Goal: Transaction & Acquisition: Purchase product/service

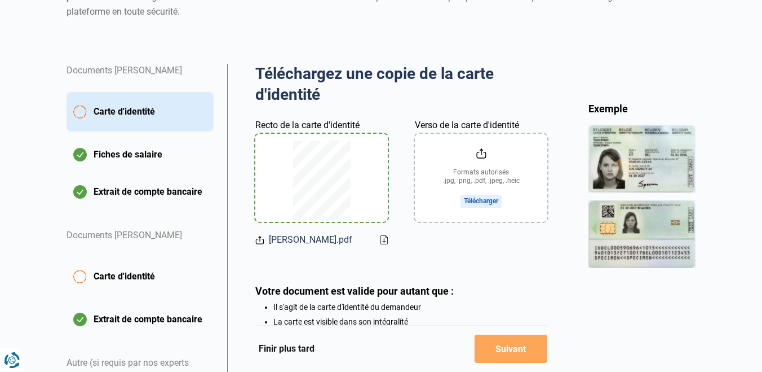
click at [150, 280] on span "Carte d'identité" at bounding box center [124, 277] width 61 height 14
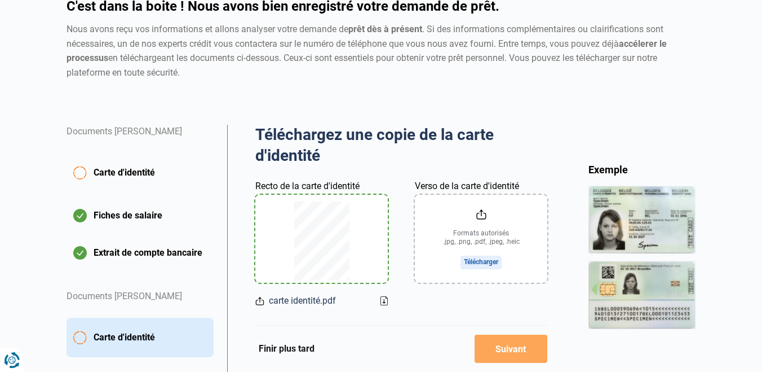
scroll to position [116, 0]
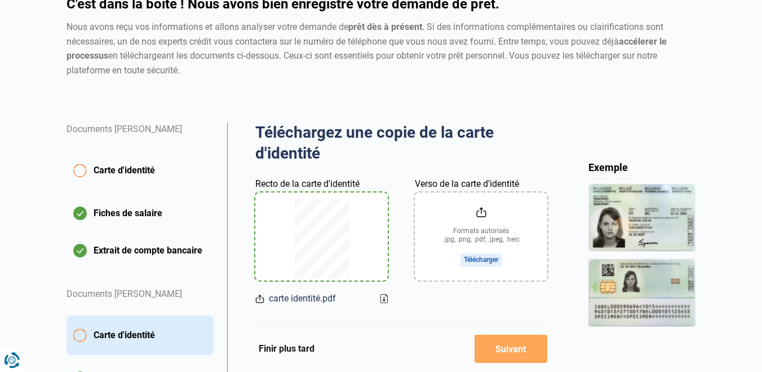
click at [483, 259] on input "Verso de la carte d'identité" at bounding box center [481, 236] width 133 height 88
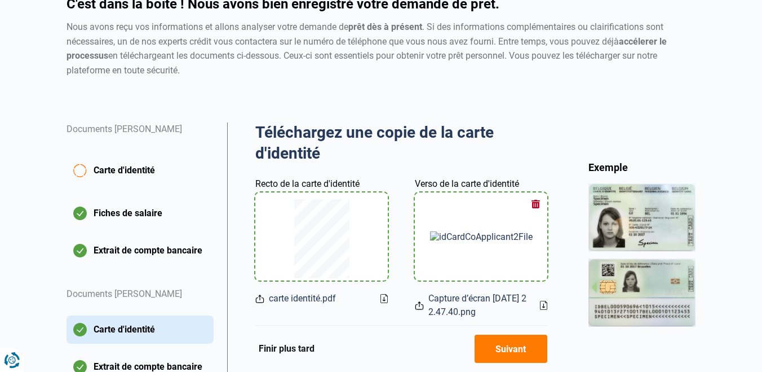
click at [132, 177] on button "Carte d'identité" at bounding box center [140, 170] width 147 height 39
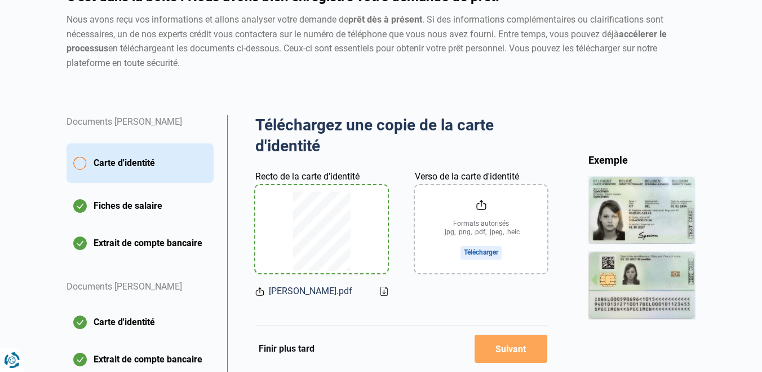
scroll to position [122, 0]
click at [259, 290] on icon at bounding box center [259, 292] width 9 height 12
click at [296, 290] on span "CIN Gabrielle.pdf" at bounding box center [310, 292] width 83 height 14
click at [381, 291] on icon at bounding box center [384, 291] width 7 height 9
click at [496, 248] on input "Verso de la carte d'identité" at bounding box center [481, 230] width 133 height 88
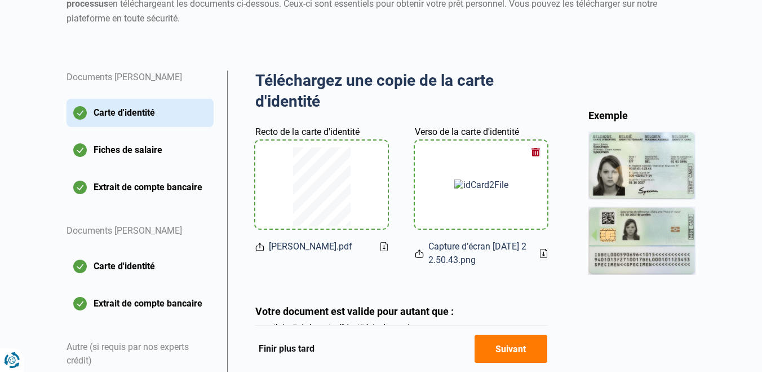
scroll to position [179, 0]
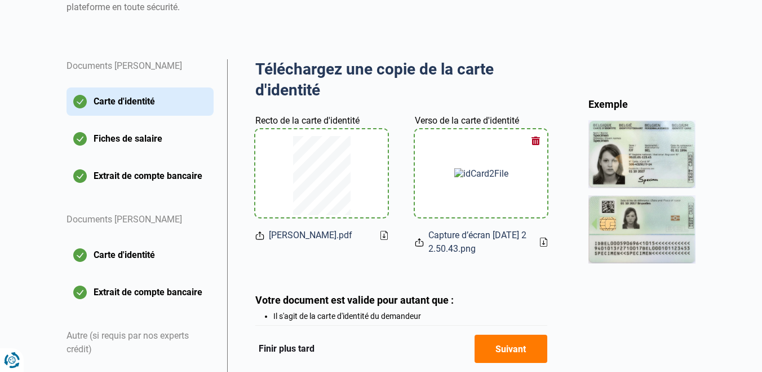
click at [514, 347] on button "Suivant" at bounding box center [511, 348] width 73 height 28
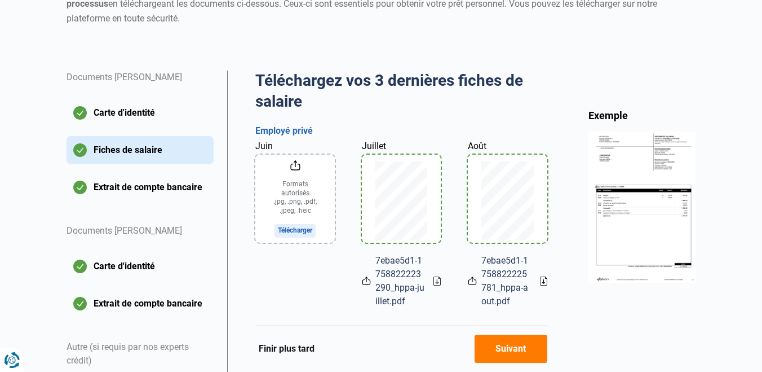
scroll to position [168, 0]
click at [310, 230] on input "Juin" at bounding box center [295, 198] width 80 height 88
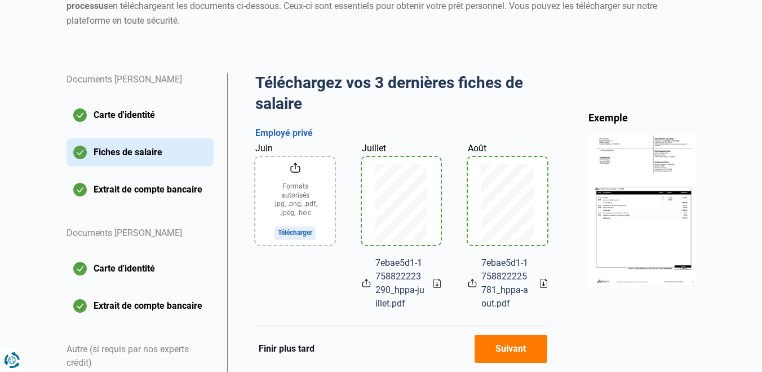
scroll to position [155, 0]
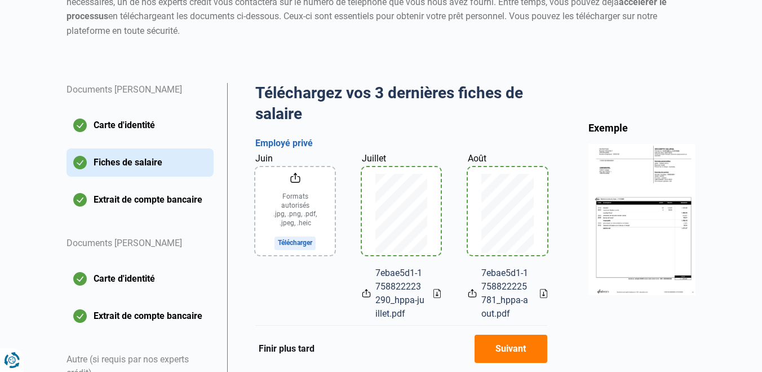
click at [296, 239] on input "Juin" at bounding box center [295, 211] width 80 height 88
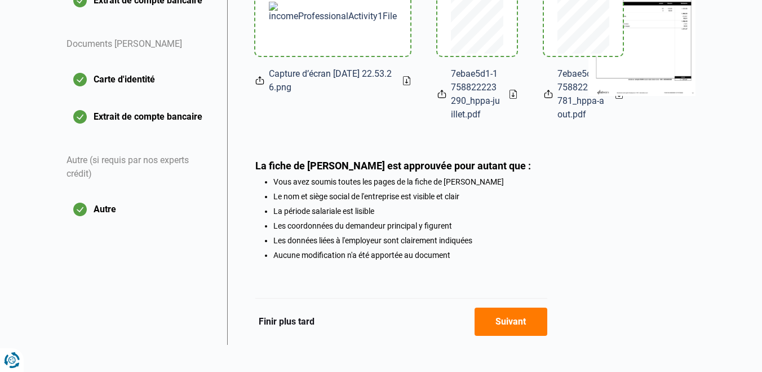
scroll to position [357, 0]
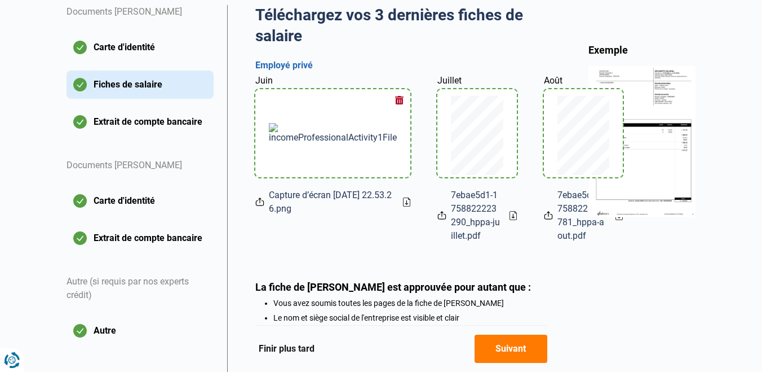
click at [520, 349] on button "Suivant" at bounding box center [511, 348] width 73 height 28
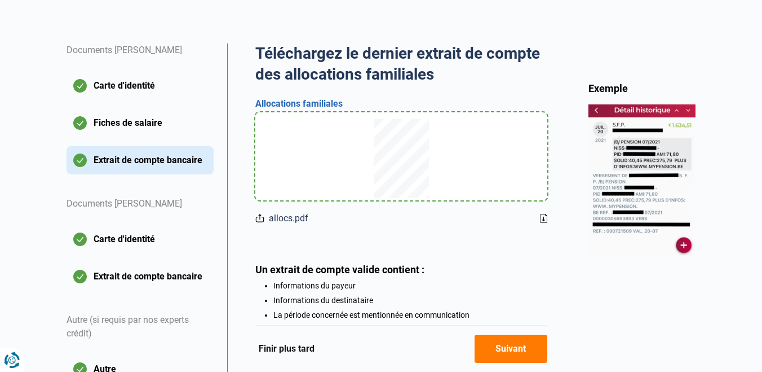
scroll to position [197, 0]
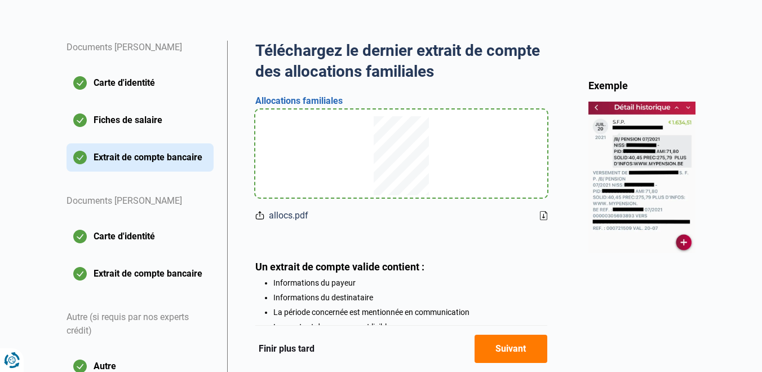
click at [510, 343] on button "Suivant" at bounding box center [511, 348] width 73 height 28
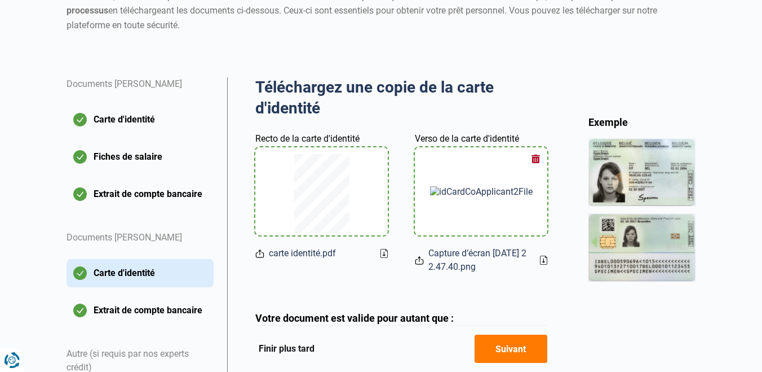
scroll to position [178, 0]
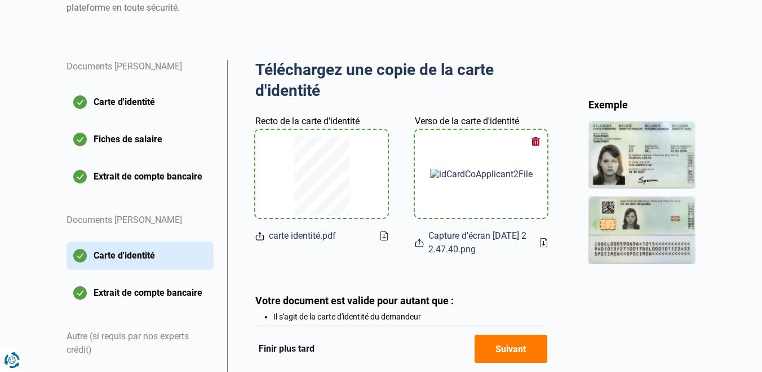
click at [497, 339] on button "Suivant" at bounding box center [511, 348] width 73 height 28
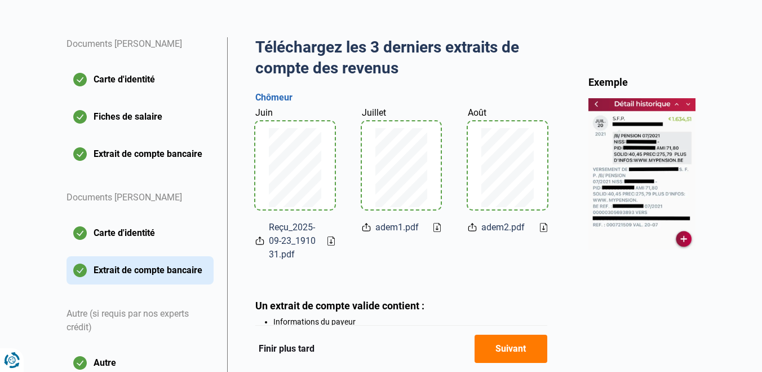
scroll to position [207, 0]
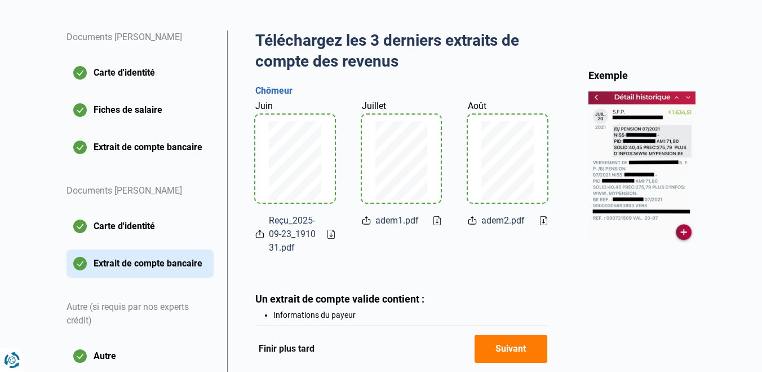
click at [517, 343] on button "Suivant" at bounding box center [511, 348] width 73 height 28
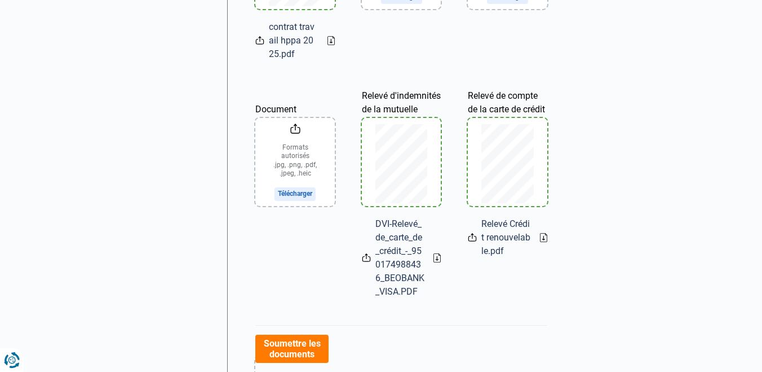
scroll to position [641, 0]
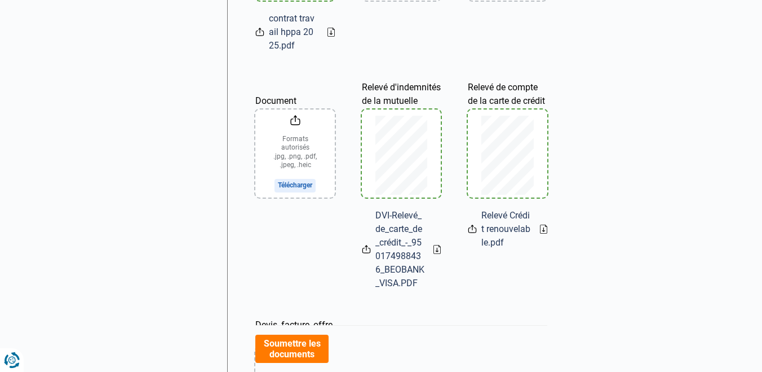
click at [294, 183] on input "Document" at bounding box center [294, 153] width 79 height 88
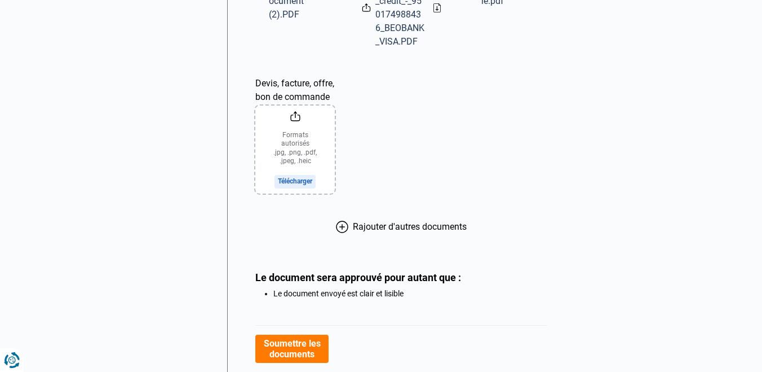
scroll to position [883, 0]
click at [314, 343] on button "Soumettre les documents" at bounding box center [291, 348] width 73 height 28
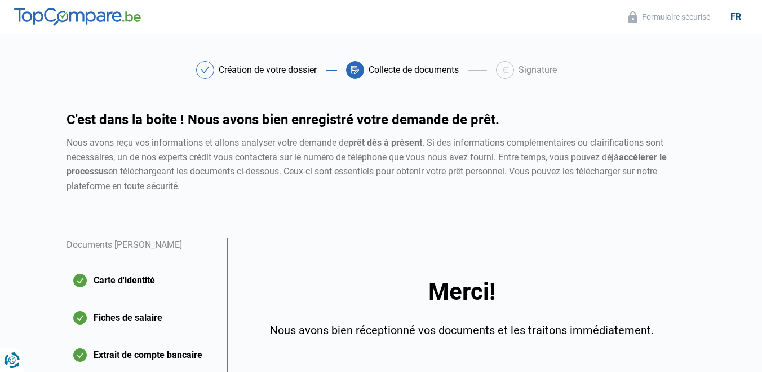
click at [439, 68] on div "Collecte de documents" at bounding box center [414, 69] width 90 height 9
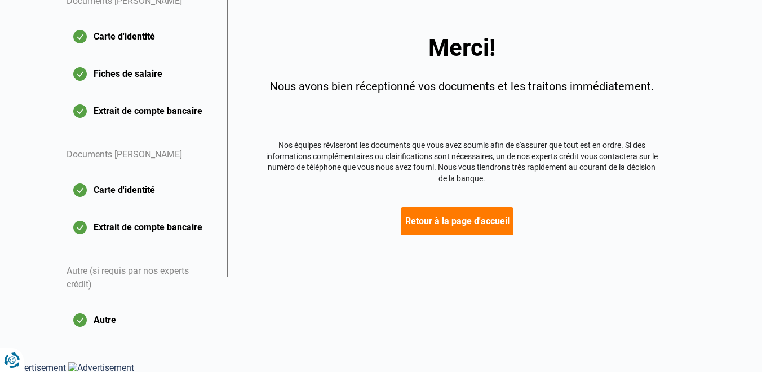
scroll to position [241, 0]
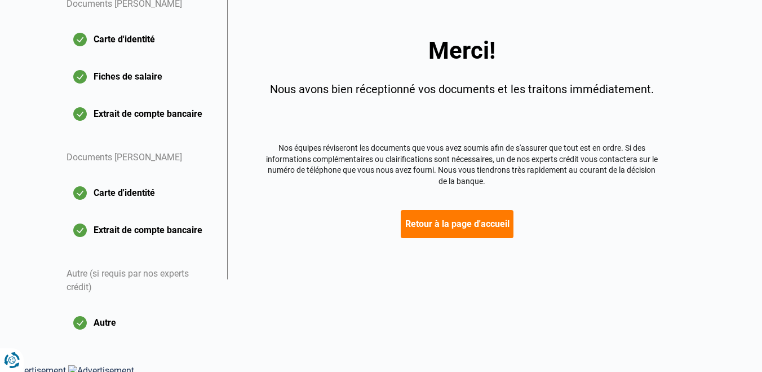
click at [447, 232] on button "Retour à la page d'accueil" at bounding box center [457, 224] width 113 height 28
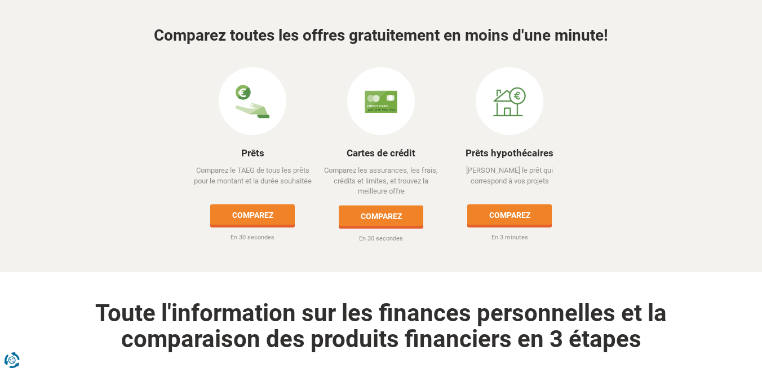
scroll to position [539, 0]
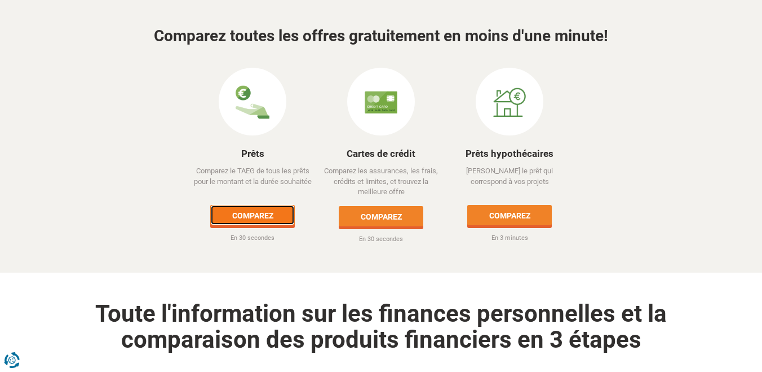
click at [254, 205] on link "Comparez" at bounding box center [252, 215] width 85 height 20
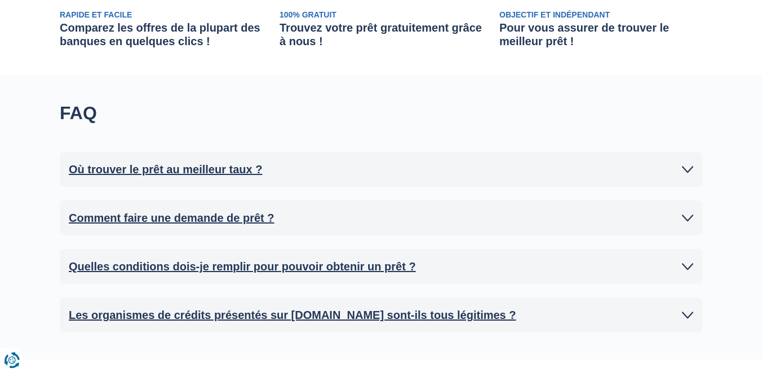
scroll to position [476, 0]
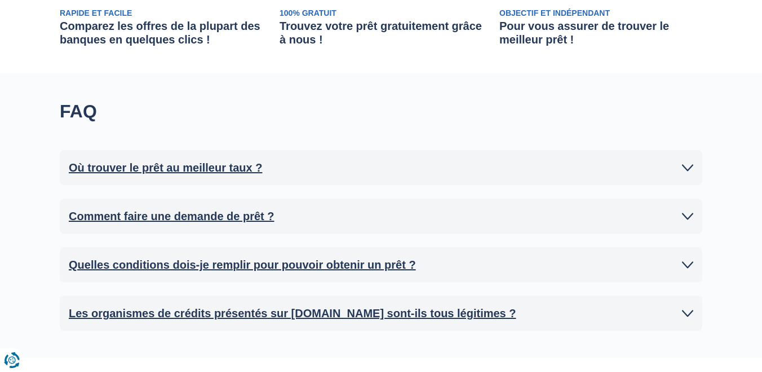
click at [259, 164] on h2 "Où trouver le prêt au meilleur taux ?" at bounding box center [165, 167] width 193 height 17
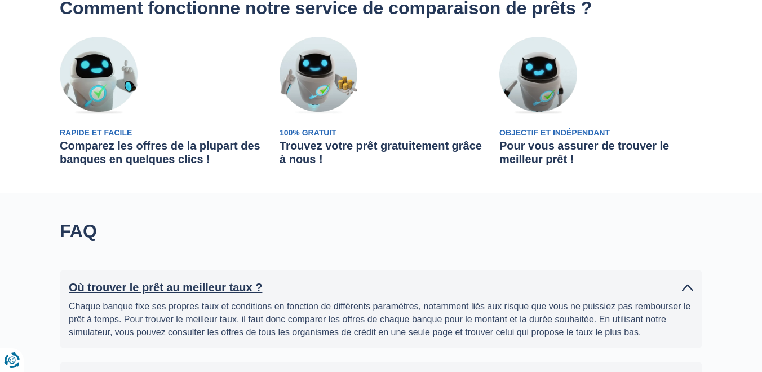
scroll to position [359, 0]
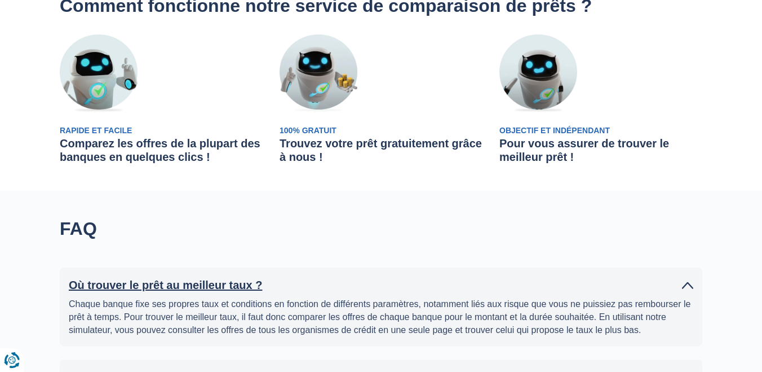
click at [95, 134] on span "Rapide et Facile" at bounding box center [96, 130] width 72 height 9
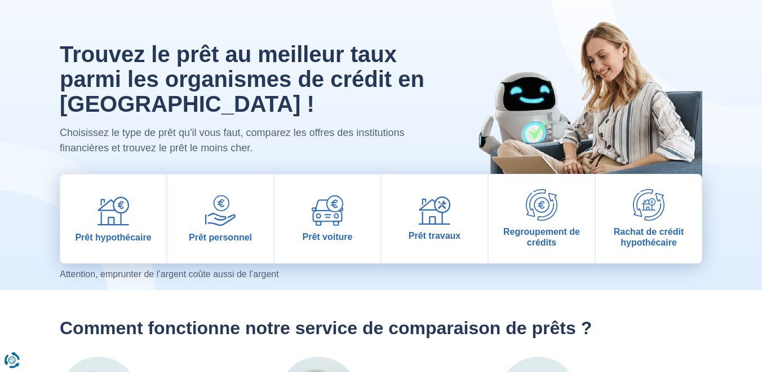
scroll to position [0, 0]
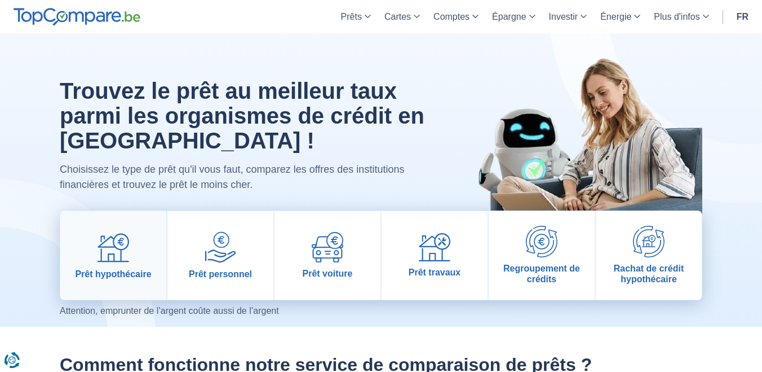
click at [136, 249] on link "Prêt hypothécaire" at bounding box center [113, 255] width 106 height 89
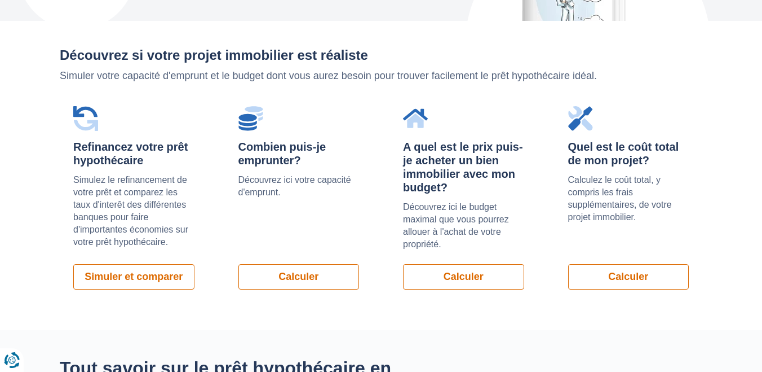
scroll to position [779, 0]
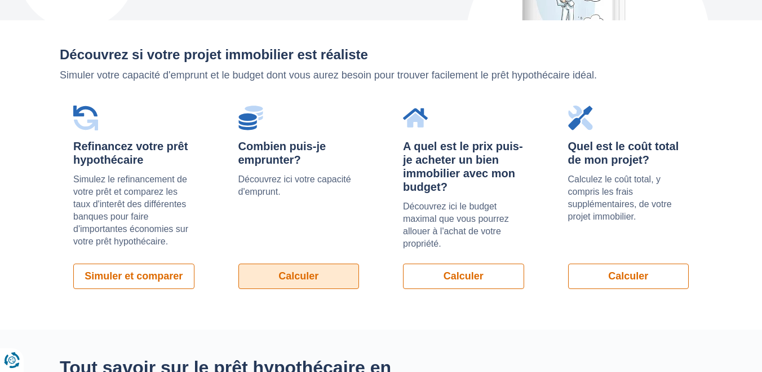
click at [295, 272] on link "Calculer" at bounding box center [299, 275] width 121 height 25
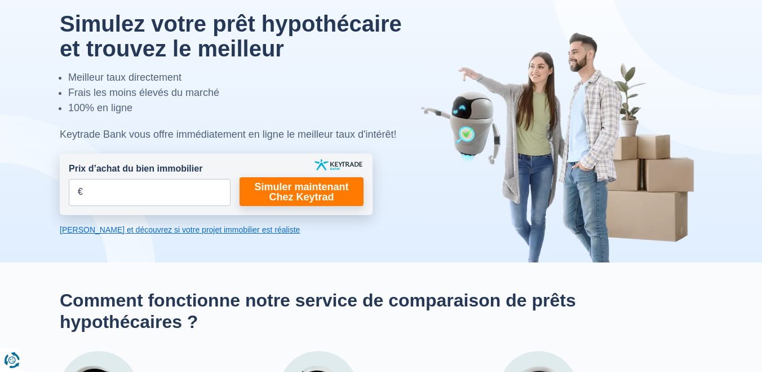
scroll to position [0, 0]
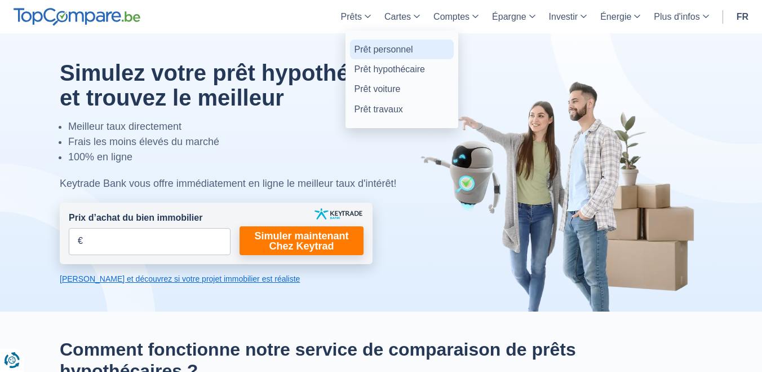
click at [407, 48] on link "Prêt personnel" at bounding box center [402, 49] width 104 height 20
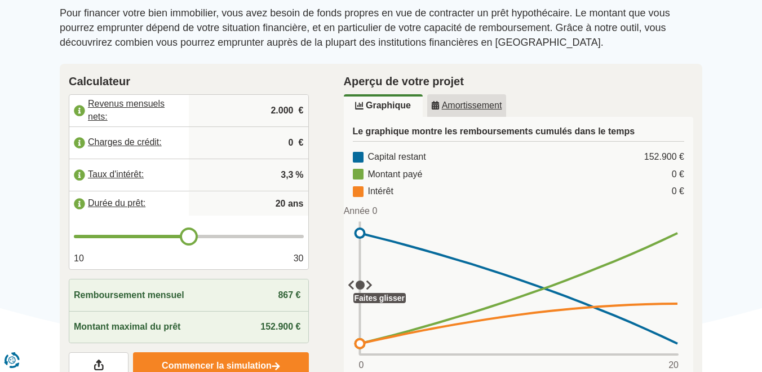
scroll to position [149, 0]
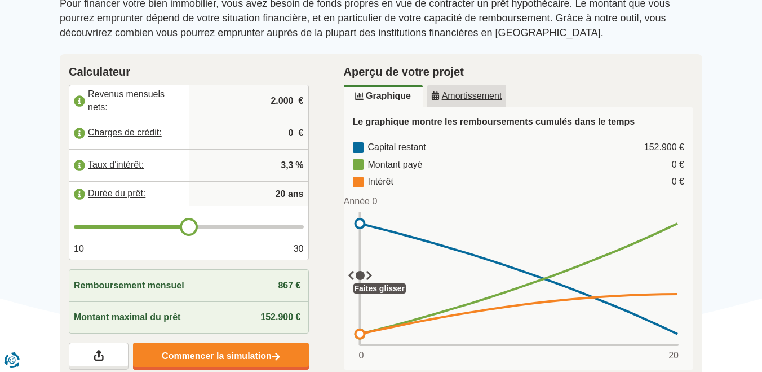
click at [282, 106] on input "2.000" at bounding box center [248, 101] width 111 height 30
type input "2"
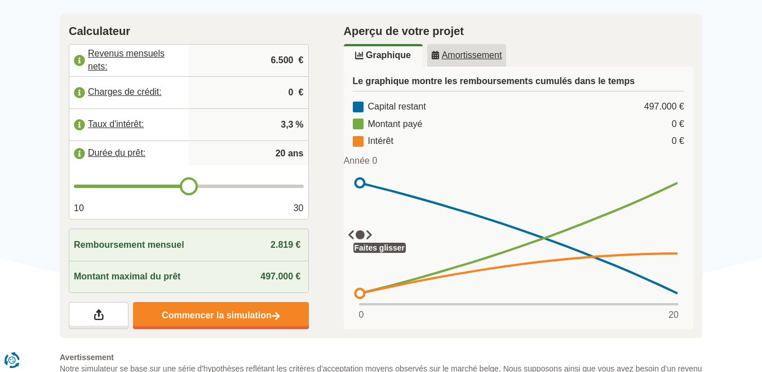
scroll to position [201, 0]
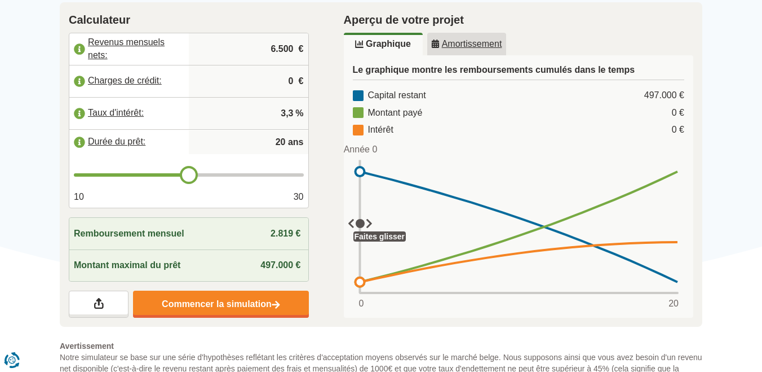
type input "6.500"
type input "27"
click at [262, 176] on input "range" at bounding box center [189, 174] width 230 height 3
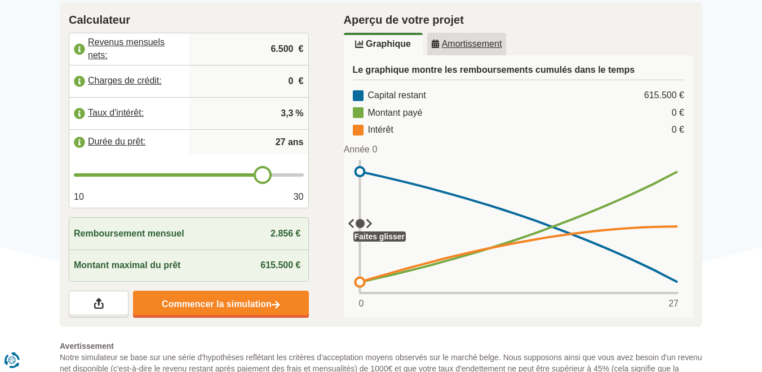
type input "28"
type input "29"
type input "30"
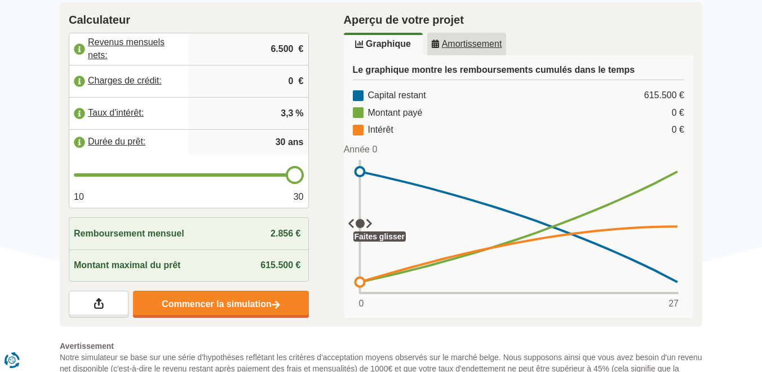
drag, startPoint x: 266, startPoint y: 175, endPoint x: 308, endPoint y: 184, distance: 42.7
type input "30"
click at [304, 176] on input "range" at bounding box center [189, 174] width 230 height 3
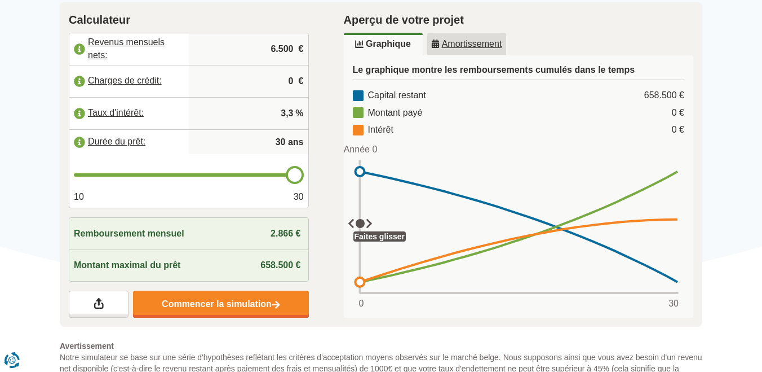
click at [325, 239] on div "Calculateur Revenus mensuels nets: 6.500 € Charges de crédit: 0 € Taux d'intérê…" at bounding box center [188, 164] width 275 height 325
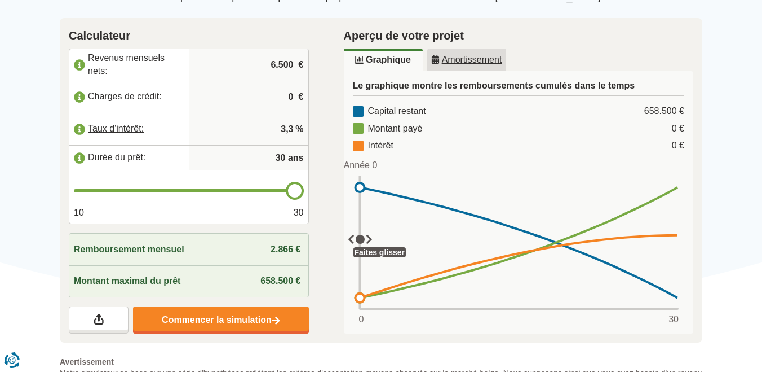
scroll to position [187, 0]
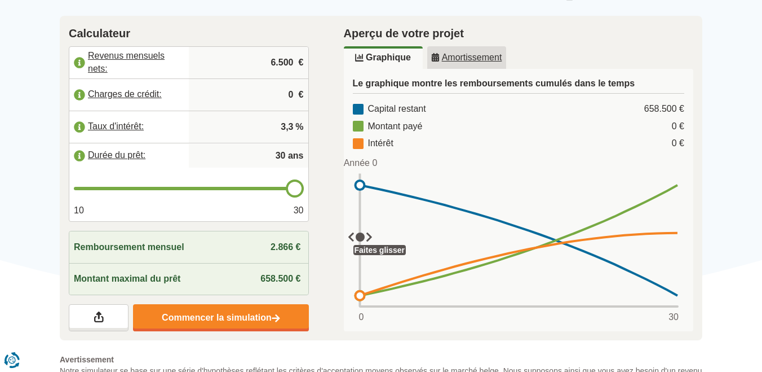
click at [456, 55] on u "Amortissement" at bounding box center [466, 57] width 71 height 9
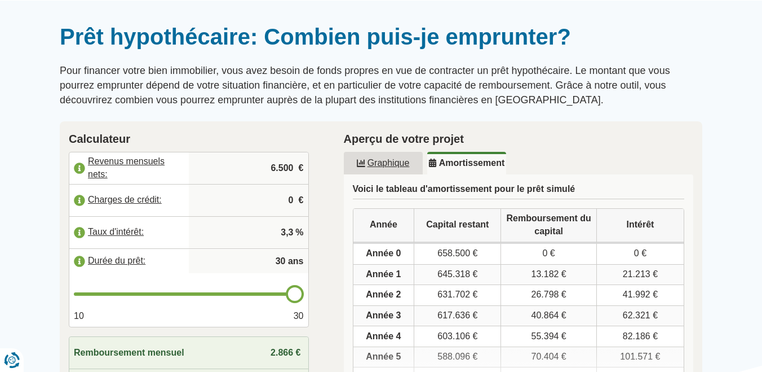
scroll to position [0, 0]
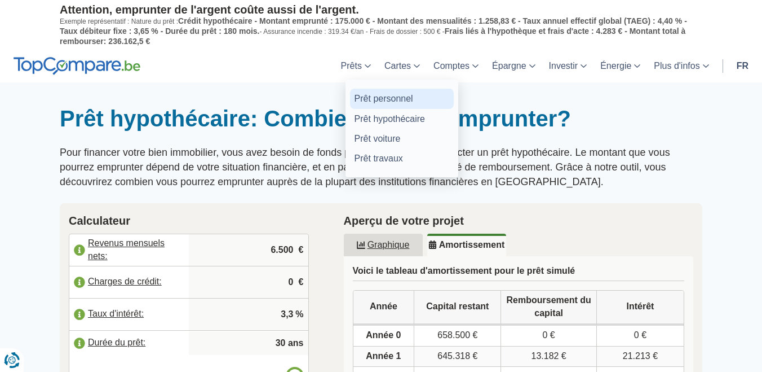
click at [365, 99] on link "Prêt personnel" at bounding box center [402, 99] width 104 height 20
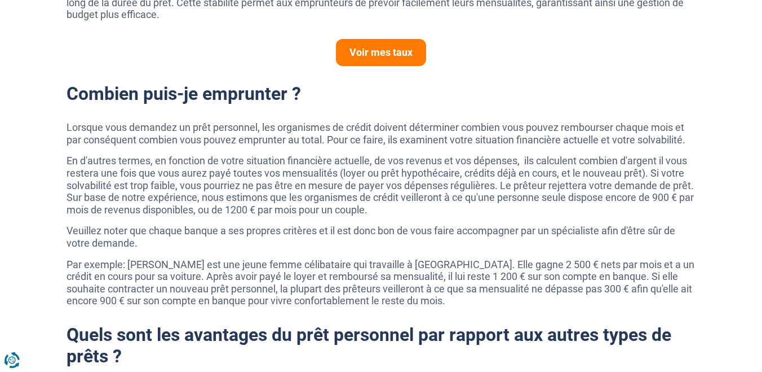
scroll to position [813, 0]
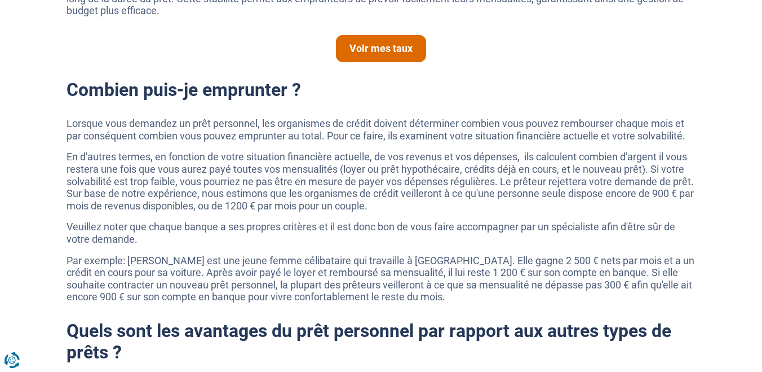
click at [375, 58] on link "Voir mes taux" at bounding box center [381, 48] width 90 height 27
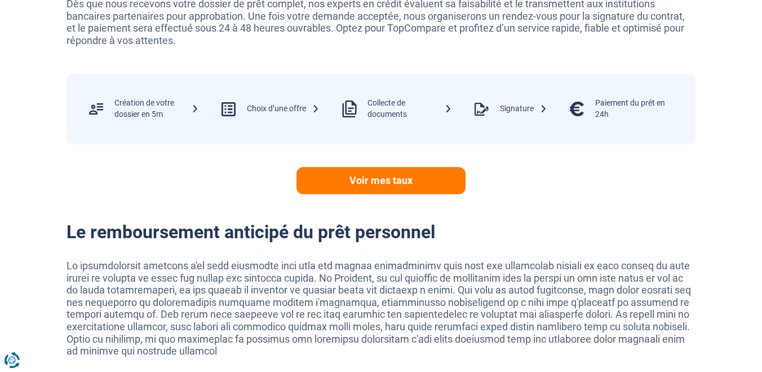
scroll to position [2100, 0]
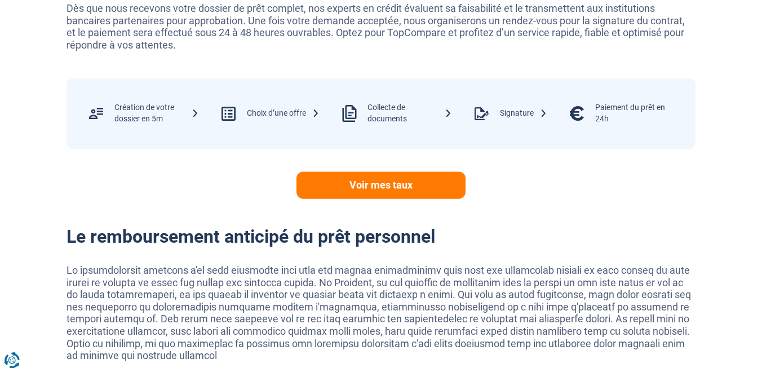
click at [606, 115] on div "Paiement du prêt en 24h" at bounding box center [637, 113] width 85 height 22
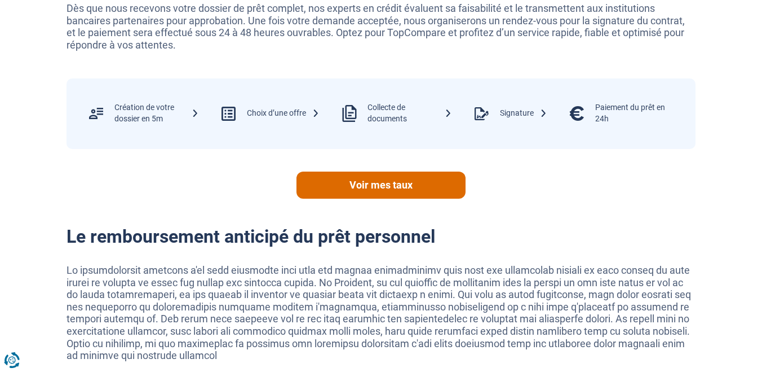
click at [376, 189] on link "Voir mes taux" at bounding box center [381, 184] width 169 height 27
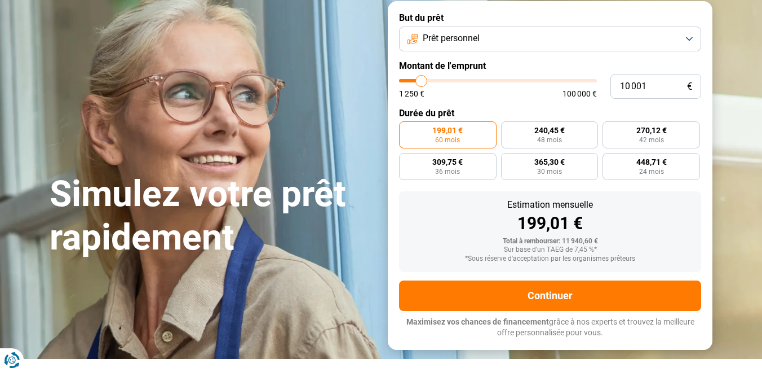
scroll to position [0, 0]
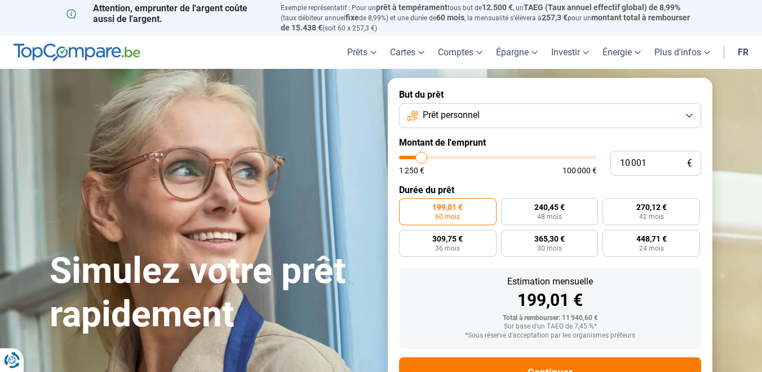
click at [529, 116] on button "Prêt personnel" at bounding box center [550, 115] width 302 height 25
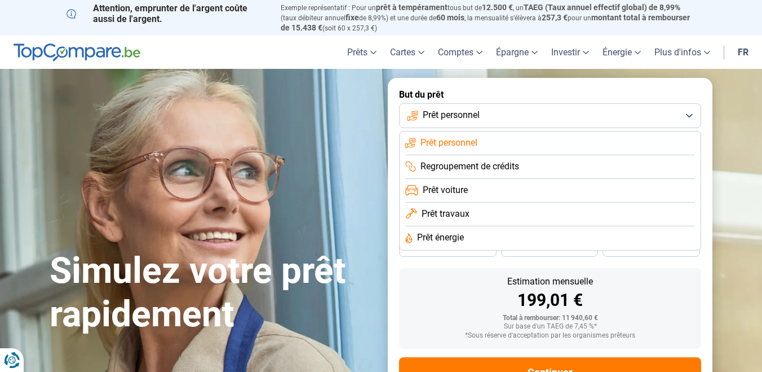
click at [519, 168] on span "Regroupement de crédits" at bounding box center [470, 166] width 99 height 12
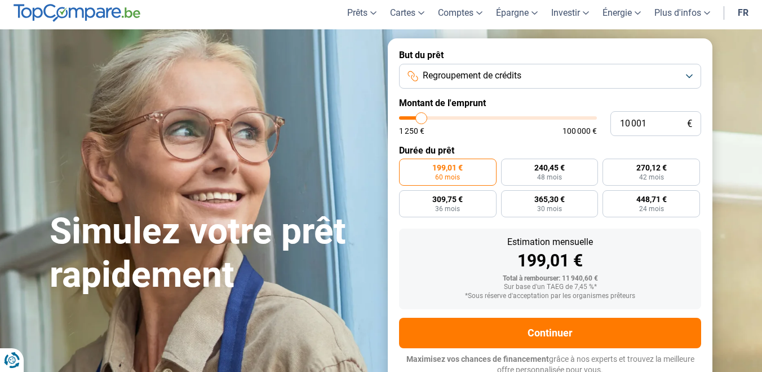
scroll to position [43, 0]
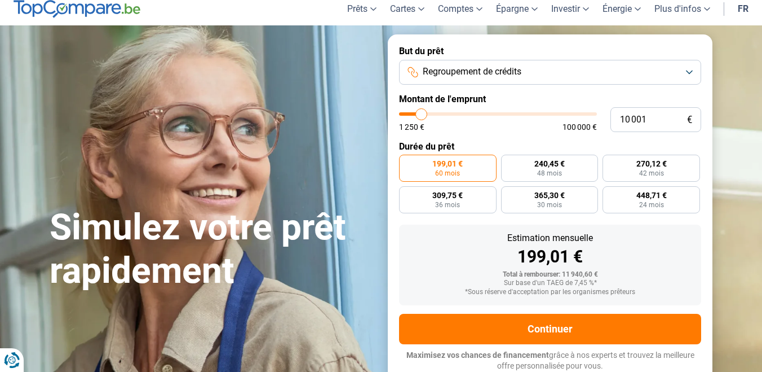
type input "57 500"
type input "57500"
click at [511, 112] on input "range" at bounding box center [498, 113] width 198 height 3
radio input "false"
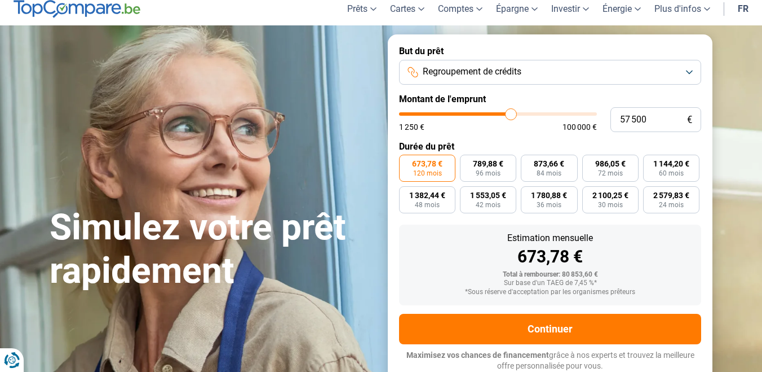
type input "54 500"
type input "54500"
type input "54 250"
type input "54250"
click at [505, 112] on input "range" at bounding box center [498, 113] width 198 height 3
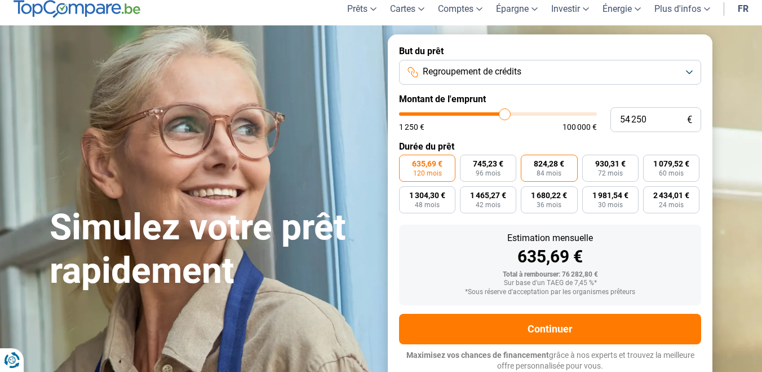
click at [549, 160] on span "824,28 €" at bounding box center [549, 164] width 30 height 8
click at [528, 160] on input "824,28 € 84 mois" at bounding box center [524, 157] width 7 height 7
radio input "true"
click at [508, 153] on form "But du prêt Regroupement de crédits Montant de l'emprunt 54 250 € 1 250 € 100 0…" at bounding box center [550, 208] width 325 height 348
click at [603, 157] on label "930,31 € 72 mois" at bounding box center [610, 167] width 56 height 27
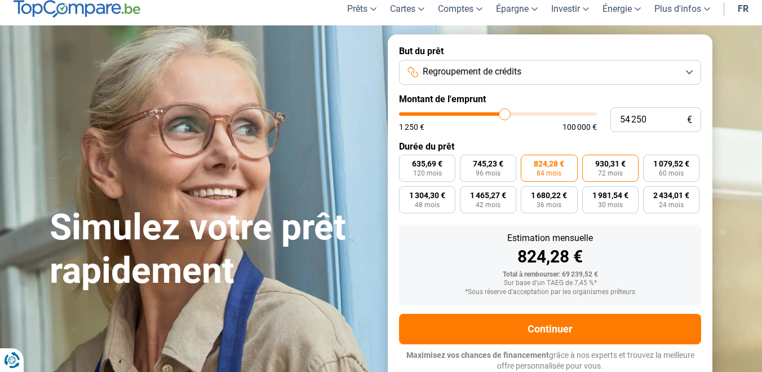
click at [590, 157] on input "930,31 € 72 mois" at bounding box center [585, 157] width 7 height 7
radio input "true"
click at [510, 112] on input "range" at bounding box center [498, 113] width 198 height 3
type input "57 250"
type input "57250"
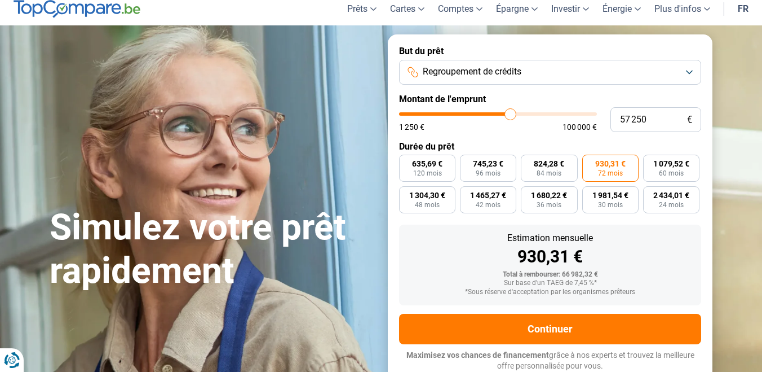
type input "57 500"
type input "57500"
type input "57 750"
type input "57750"
type input "58 000"
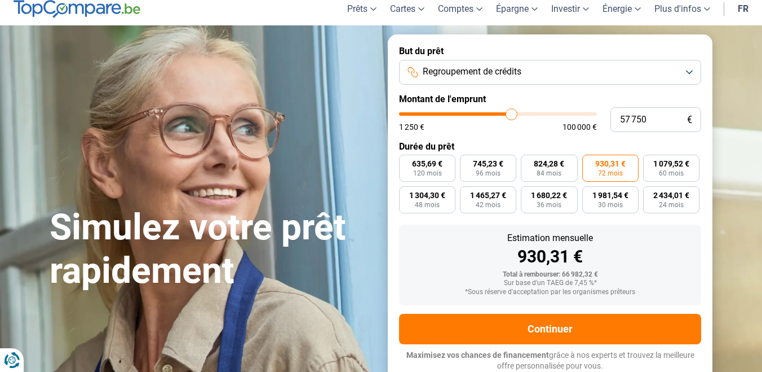
type input "58000"
type input "57 750"
type input "57750"
type input "57 500"
type input "57500"
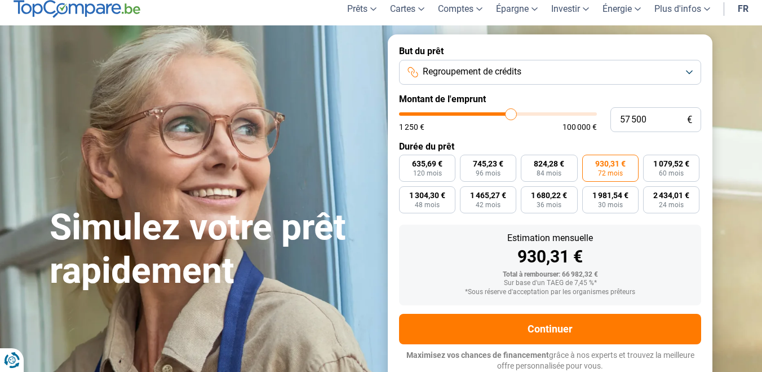
type input "57 250"
type input "57250"
type input "57 000"
type input "57000"
type input "56 750"
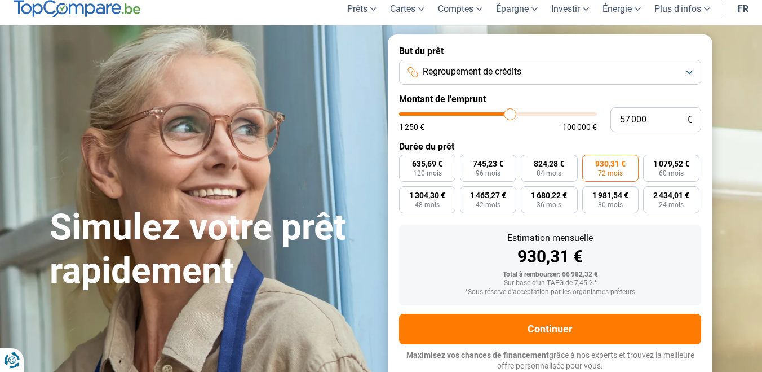
type input "56750"
type input "56 500"
type input "56500"
type input "56 250"
type input "56250"
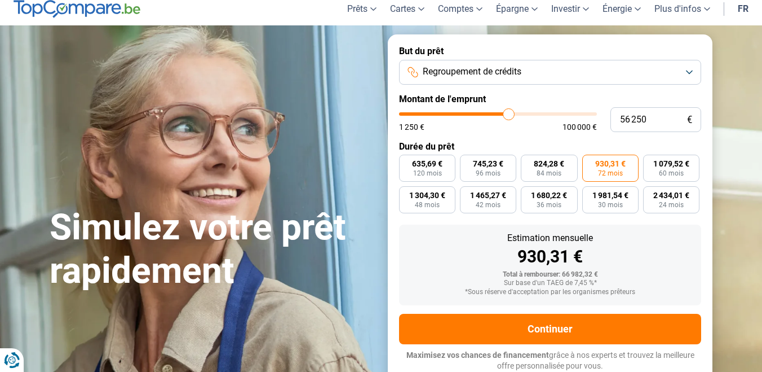
type input "56 000"
type input "56000"
type input "55 750"
type input "55750"
type input "55 500"
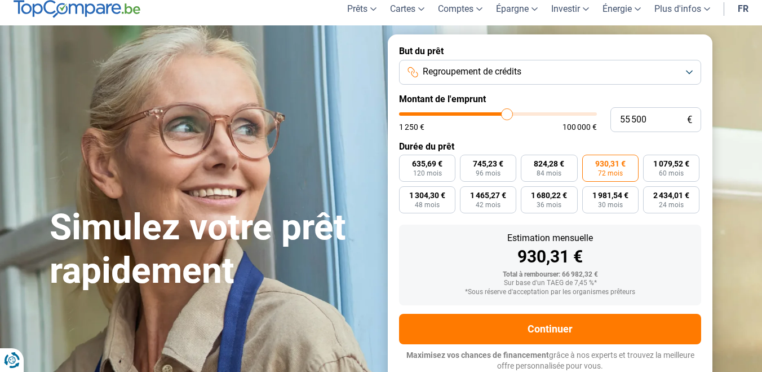
type input "55500"
click at [507, 112] on input "range" at bounding box center [498, 113] width 198 height 3
radio input "true"
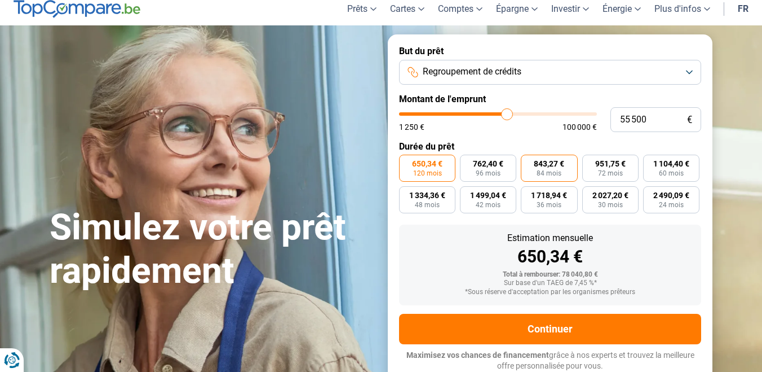
click at [555, 171] on span "84 mois" at bounding box center [549, 173] width 25 height 7
click at [528, 162] on input "843,27 € 84 mois" at bounding box center [524, 157] width 7 height 7
radio input "true"
click at [609, 163] on span "951,75 €" at bounding box center [610, 164] width 30 height 8
click at [590, 162] on input "951,75 € 72 mois" at bounding box center [585, 157] width 7 height 7
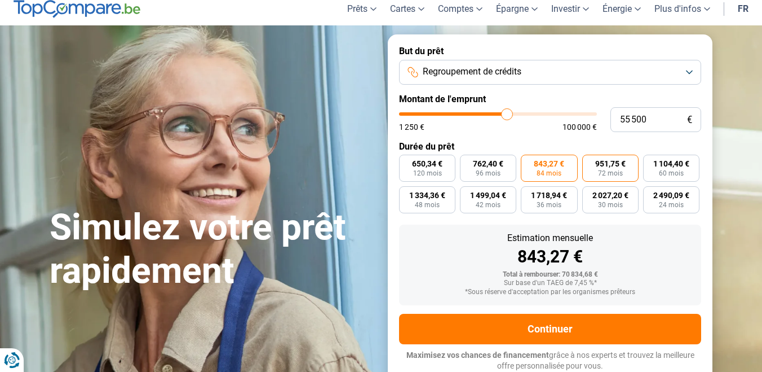
radio input "true"
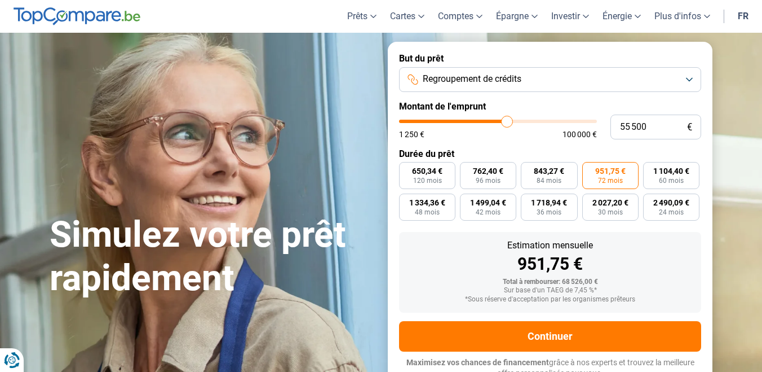
scroll to position [42, 0]
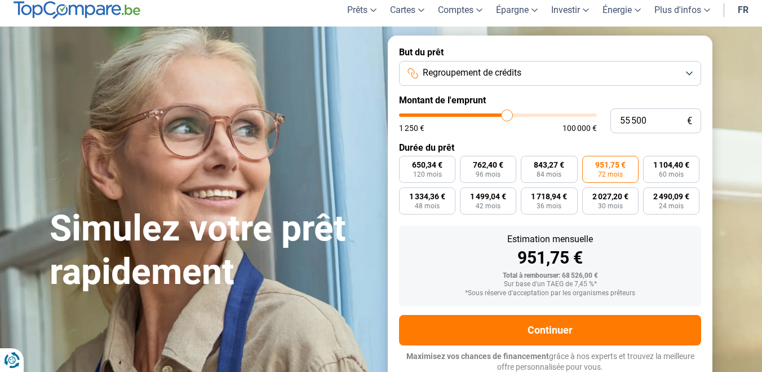
click at [597, 304] on div "Estimation mensuelle 951,75 € Total à rembourser: 68 526,00 € Sur base d'un TAE…" at bounding box center [550, 266] width 302 height 81
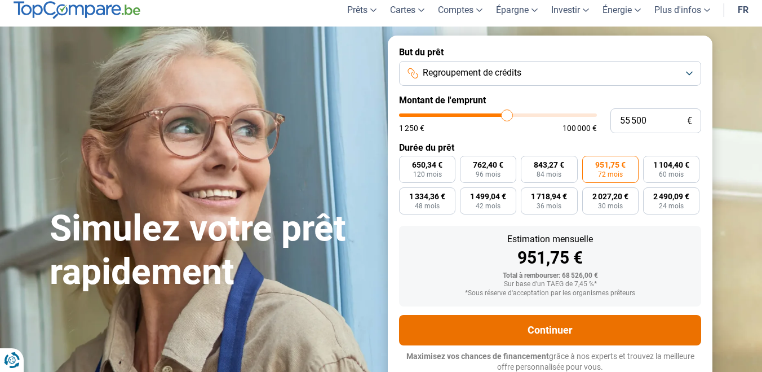
click at [595, 320] on button "Continuer" at bounding box center [550, 330] width 302 height 30
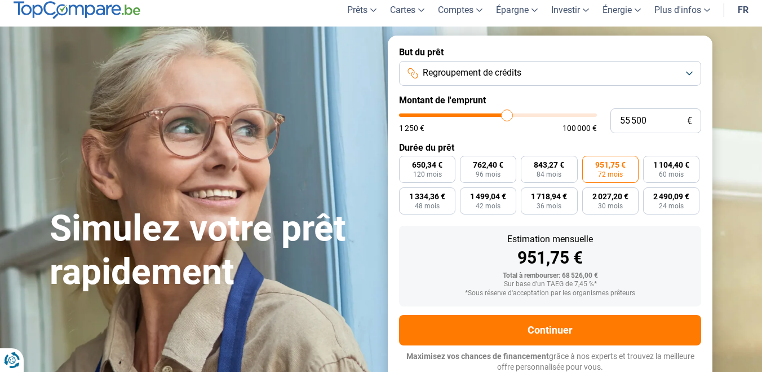
scroll to position [0, 0]
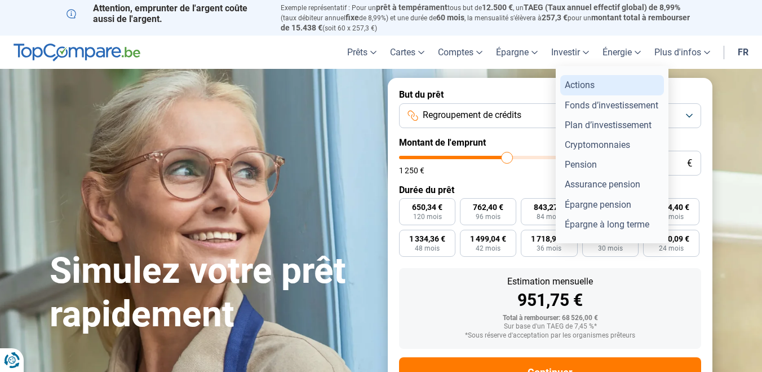
click at [578, 90] on link "Actions" at bounding box center [612, 85] width 104 height 20
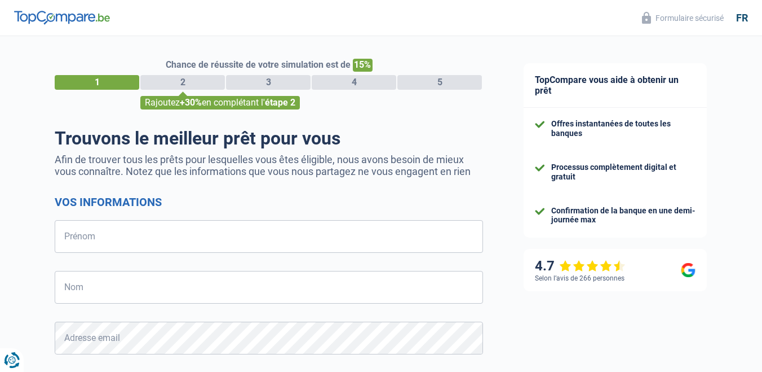
select select "32"
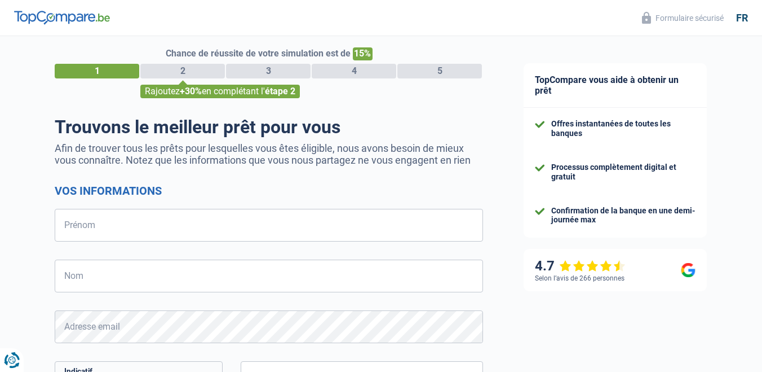
scroll to position [6, 0]
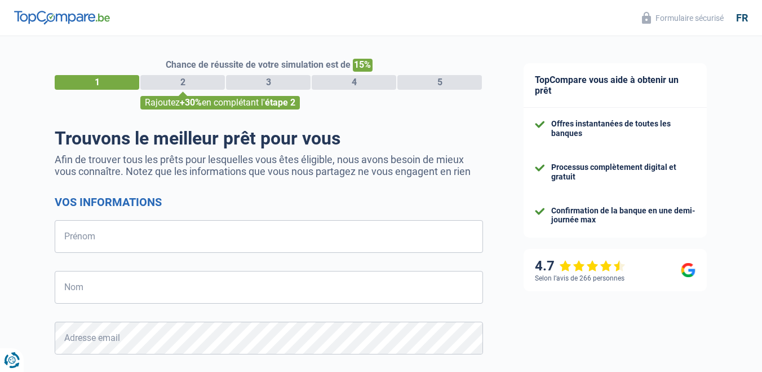
select select "32"
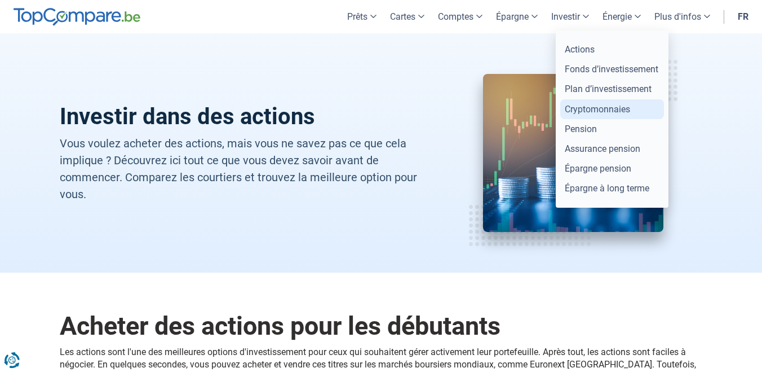
click at [622, 108] on link "Cryptomonnaies" at bounding box center [612, 109] width 104 height 20
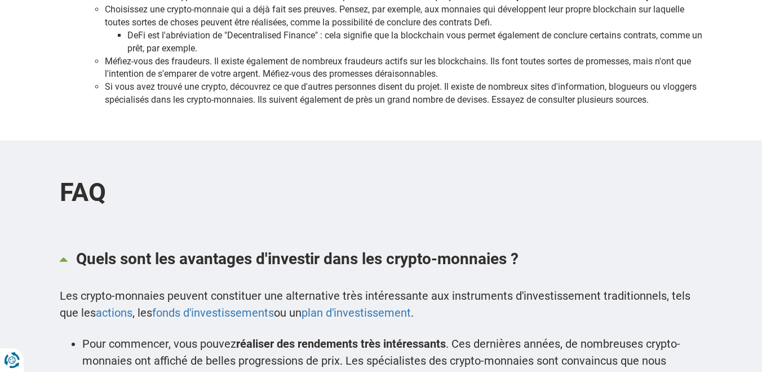
scroll to position [1242, 0]
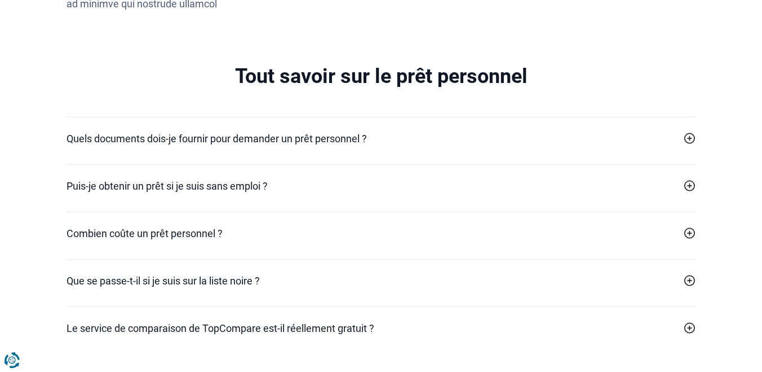
scroll to position [2454, 0]
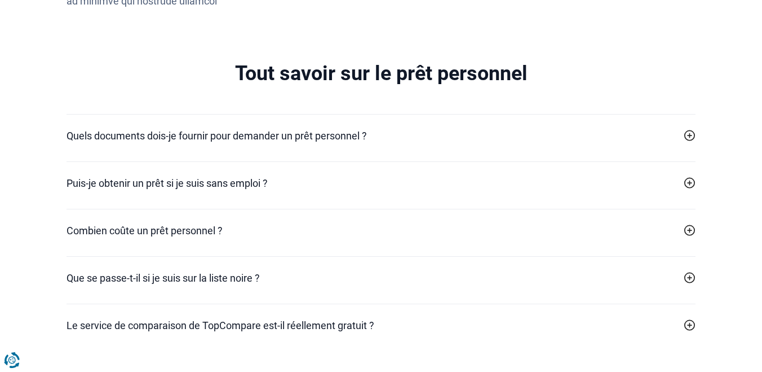
click at [451, 135] on link "Quels documents dois-je fournir pour demander un prêt personnel ?" at bounding box center [381, 135] width 629 height 15
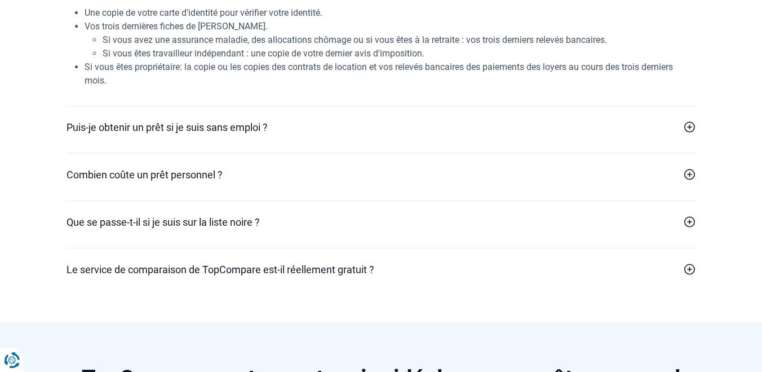
scroll to position [2619, 0]
click at [445, 169] on link "Combien coûte un prêt personnel ?" at bounding box center [381, 173] width 629 height 15
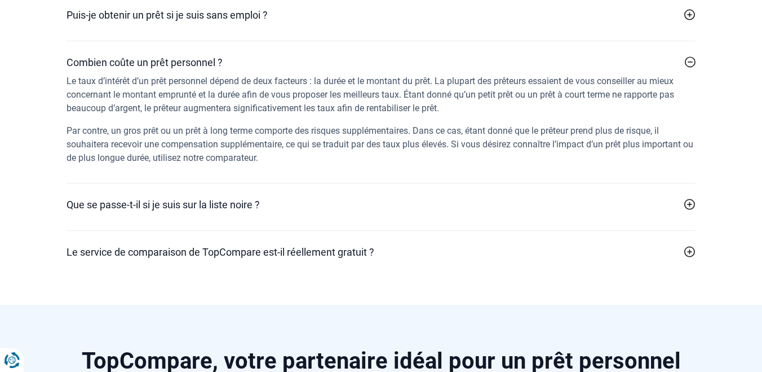
scroll to position [2769, 0]
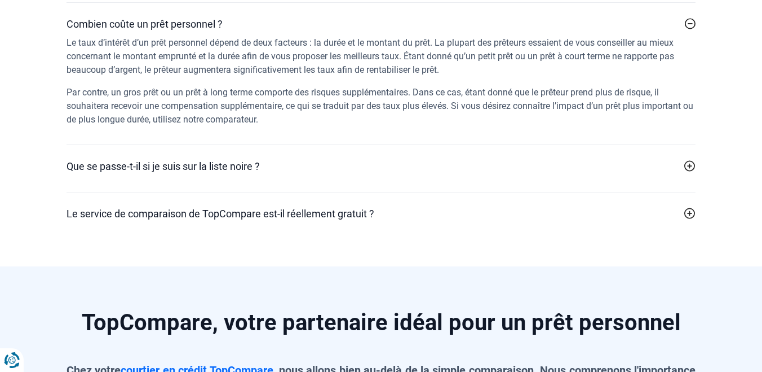
click at [445, 169] on link "Que se passe-t-il si je suis sur la liste noire ?" at bounding box center [381, 165] width 629 height 15
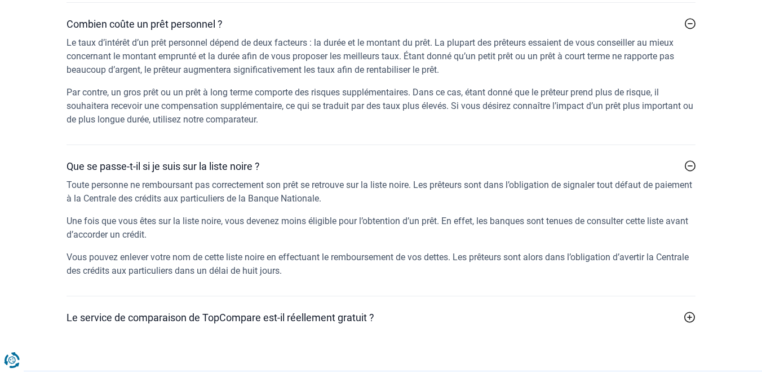
scroll to position [2783, 0]
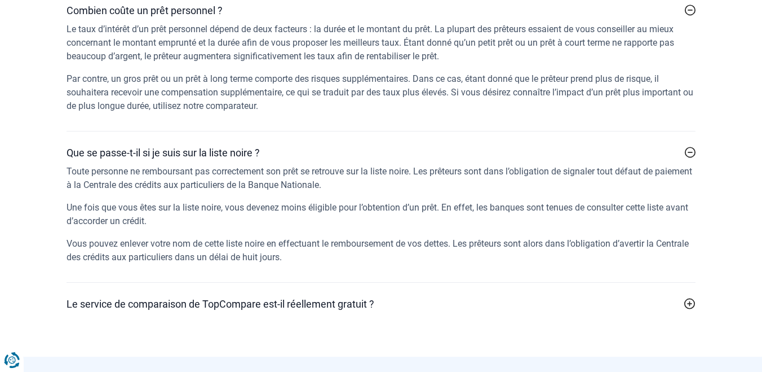
click at [403, 303] on link "Le service de comparaison de TopCompare est-il réellement gratuit ?" at bounding box center [381, 303] width 629 height 15
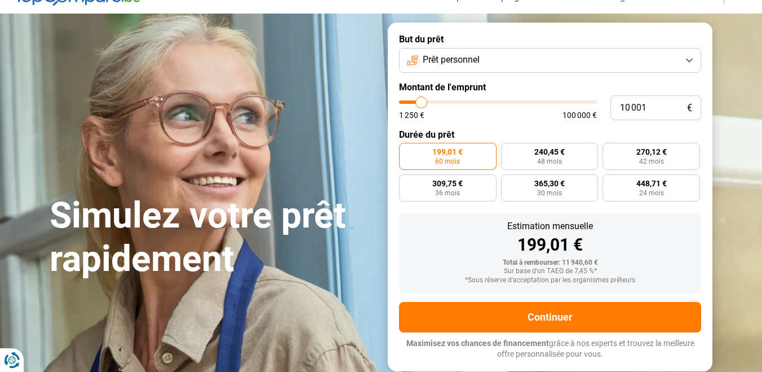
scroll to position [0, 0]
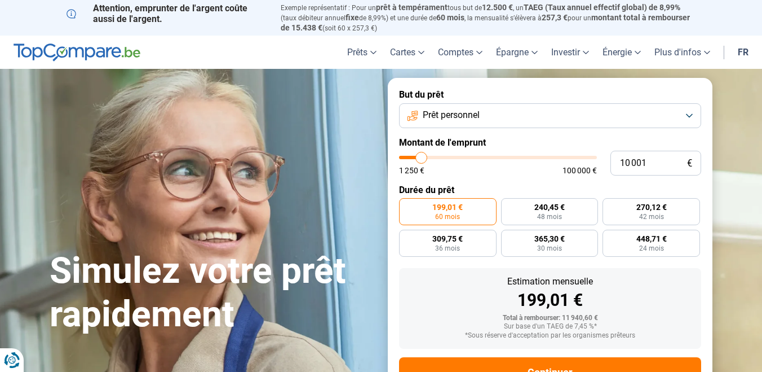
click at [535, 121] on button "Prêt personnel" at bounding box center [550, 115] width 302 height 25
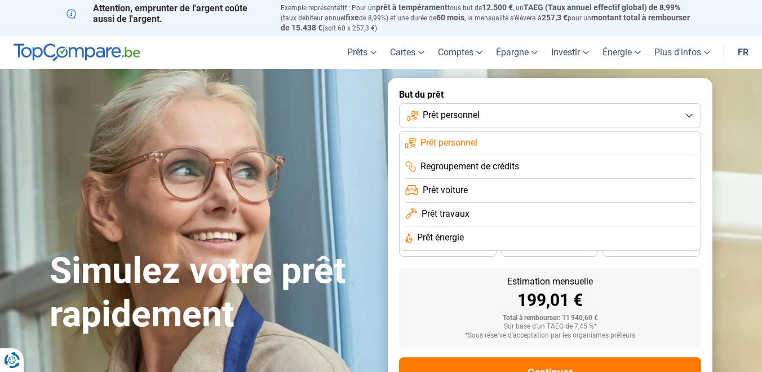
click at [497, 211] on li "Prêt travaux" at bounding box center [550, 214] width 290 height 24
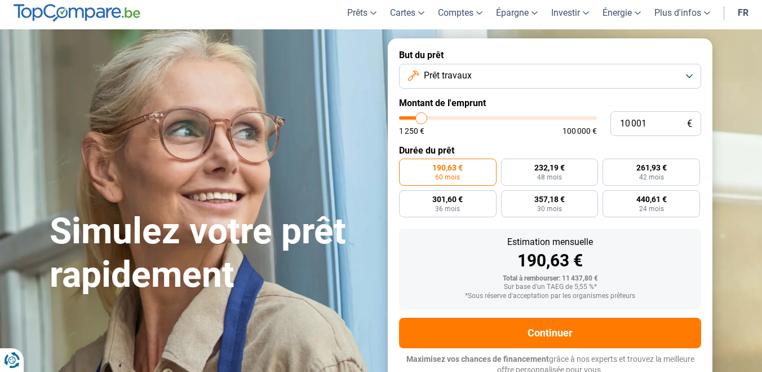
scroll to position [43, 0]
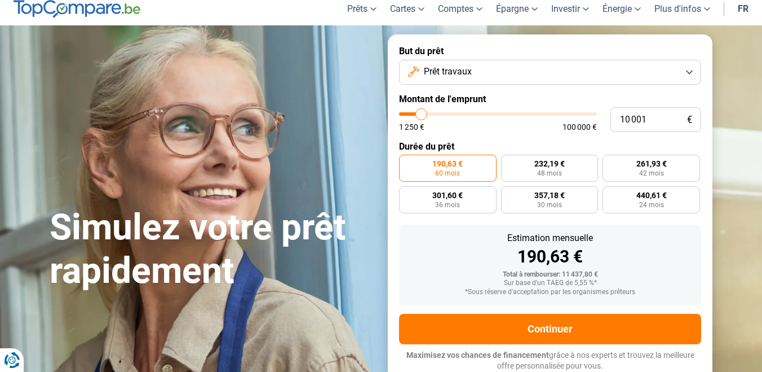
type input "58 750"
type input "58750"
click at [514, 113] on input "range" at bounding box center [498, 113] width 198 height 3
radio input "false"
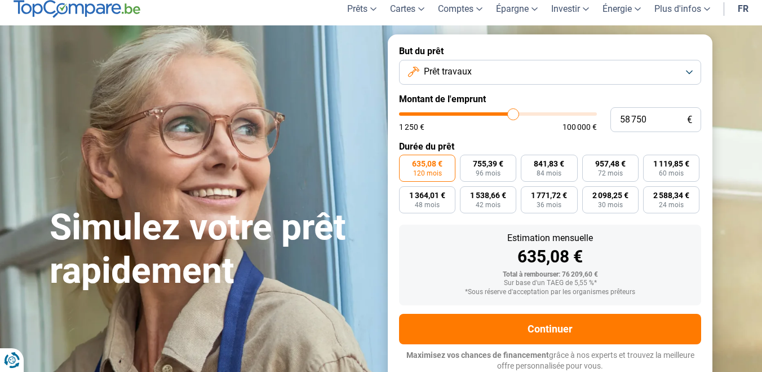
click at [511, 113] on input "range" at bounding box center [498, 113] width 198 height 3
click at [507, 113] on input "range" at bounding box center [498, 113] width 198 height 3
type input "54000"
click at [505, 113] on input "range" at bounding box center [498, 113] width 198 height 3
type input "54 000"
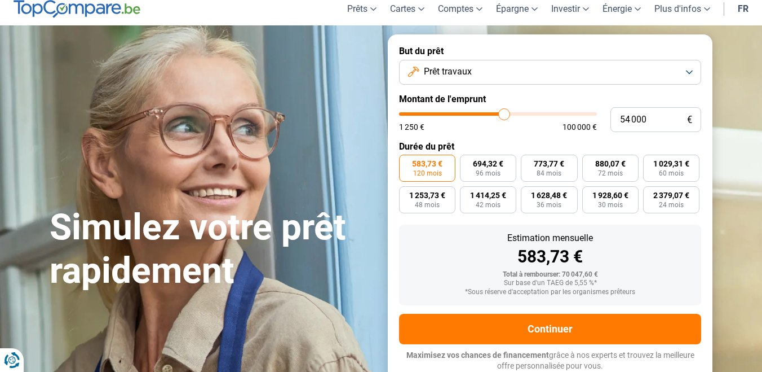
scroll to position [0, 0]
